Goal: Information Seeking & Learning: Find specific page/section

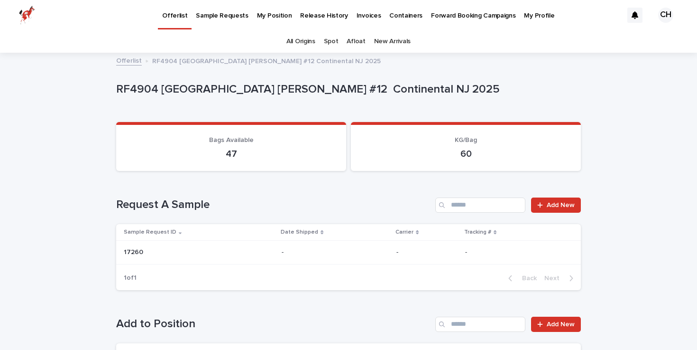
click at [227, 16] on p "Sample Requests" at bounding box center [222, 10] width 52 height 20
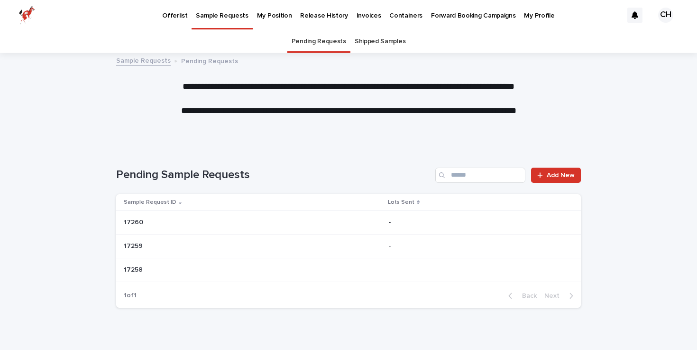
click at [173, 14] on p "Offerlist" at bounding box center [174, 10] width 25 height 20
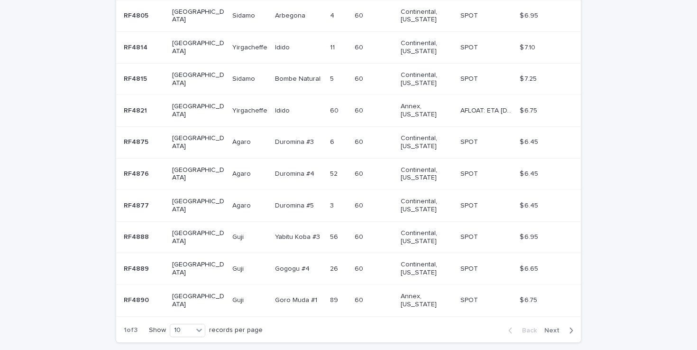
scroll to position [265, 0]
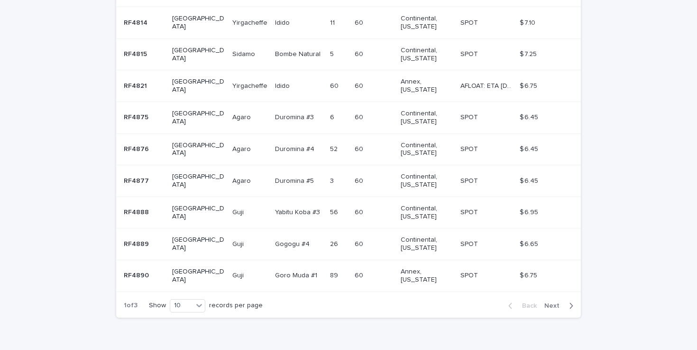
click at [554, 302] on span "Next" at bounding box center [555, 305] width 21 height 7
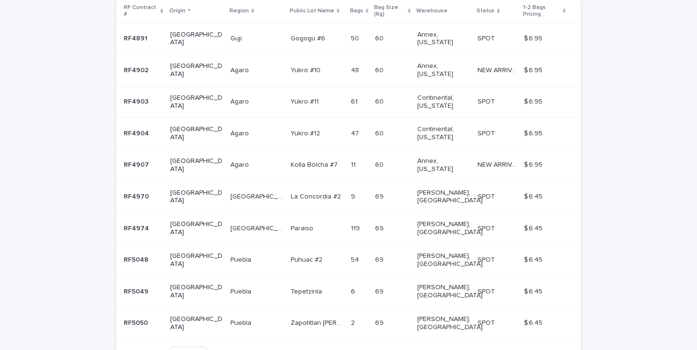
click at [554, 349] on span "Next" at bounding box center [555, 353] width 21 height 7
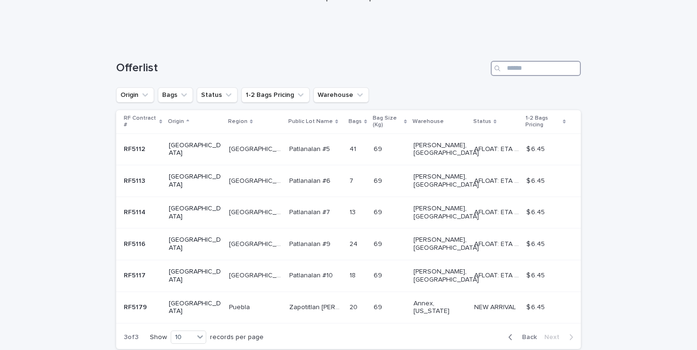
click at [541, 69] on input "Search" at bounding box center [536, 68] width 90 height 15
type input "*******"
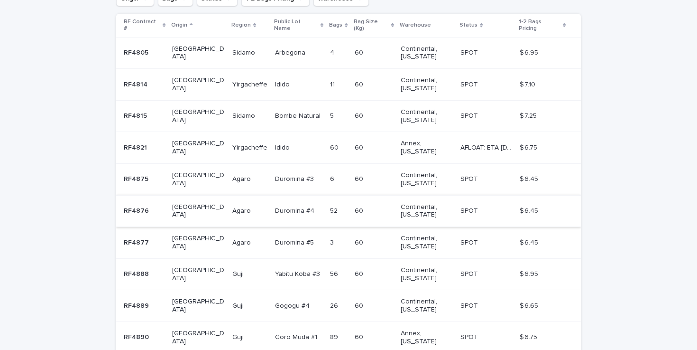
scroll to position [265, 0]
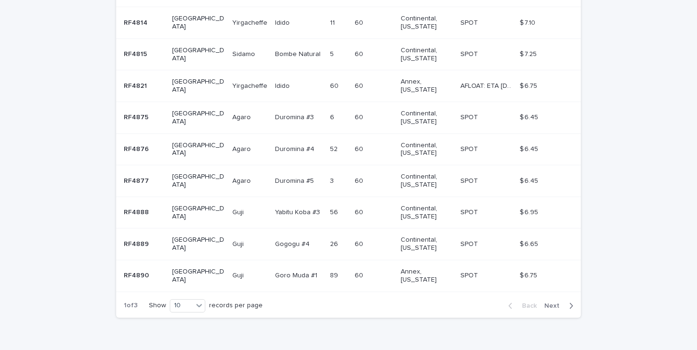
click at [240, 113] on p at bounding box center [249, 117] width 35 height 8
